Goal: Task Accomplishment & Management: Use online tool/utility

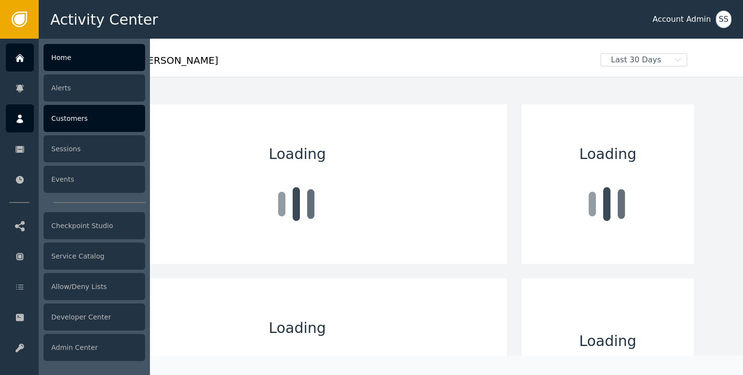
click at [16, 118] on icon at bounding box center [20, 119] width 10 height 11
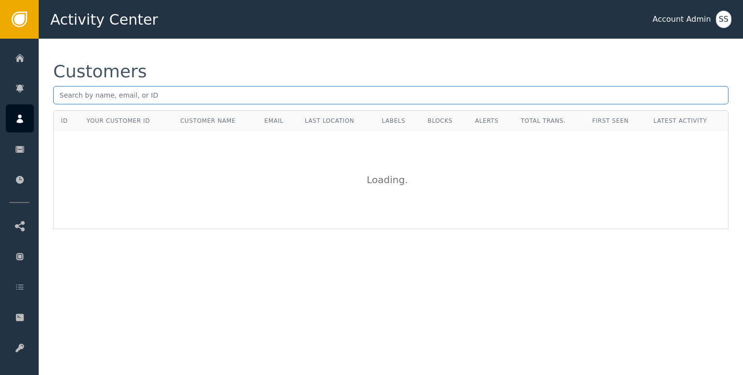
click at [140, 95] on input "text" at bounding box center [390, 95] width 675 height 18
paste input "[PERSON_NAME][EMAIL_ADDRESS][DOMAIN_NAME]"
type input "[PERSON_NAME][EMAIL_ADDRESS][DOMAIN_NAME]"
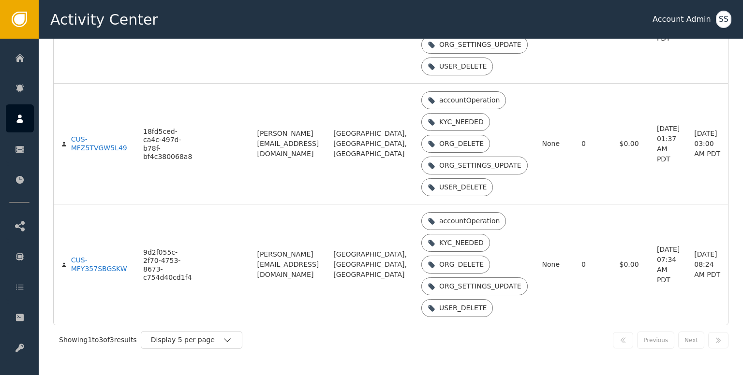
scroll to position [81, 0]
